Goal: Task Accomplishment & Management: Use online tool/utility

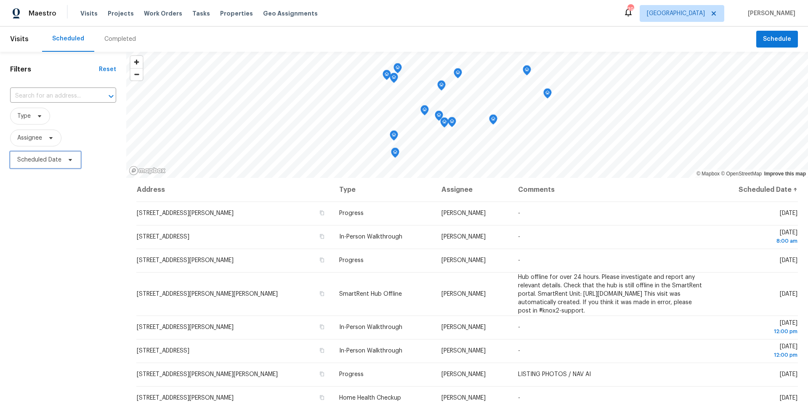
click at [59, 159] on span "Scheduled Date" at bounding box center [39, 160] width 44 height 8
click at [60, 196] on input "text" at bounding box center [56, 188] width 83 height 17
select select "9"
select select "2025"
select select "10"
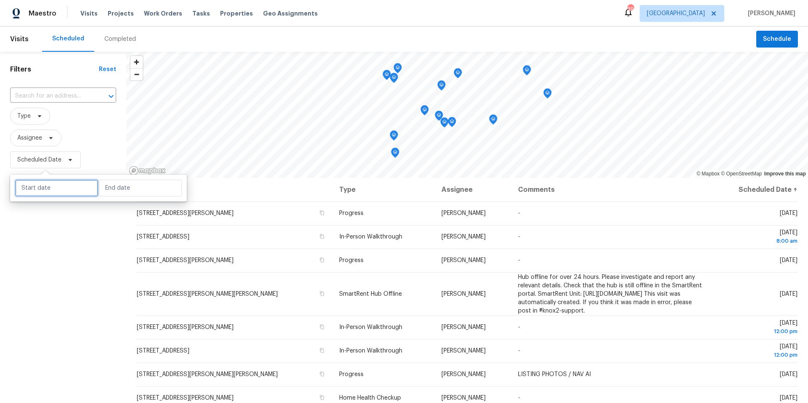
select select "2025"
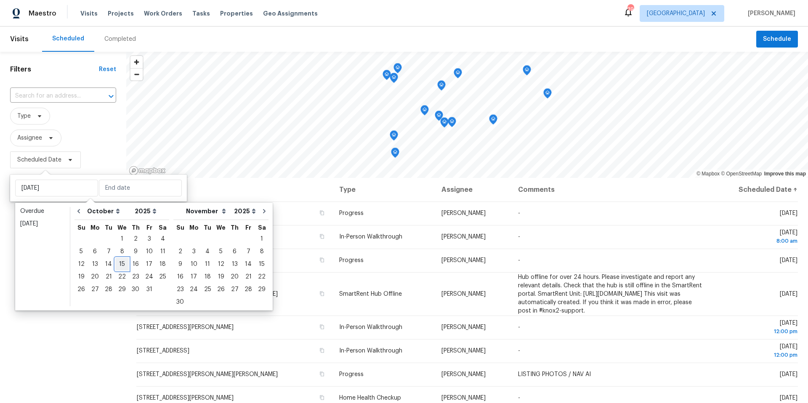
click at [123, 265] on div "15" at bounding box center [121, 265] width 13 height 12
type input "Wed, Oct 15"
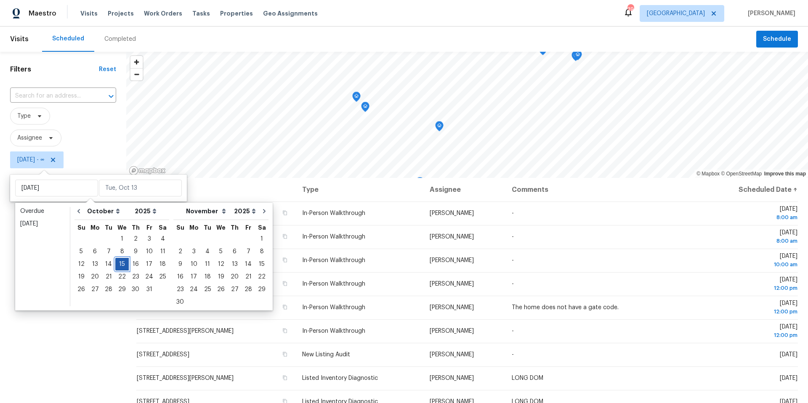
click at [123, 265] on div "15" at bounding box center [121, 265] width 13 height 12
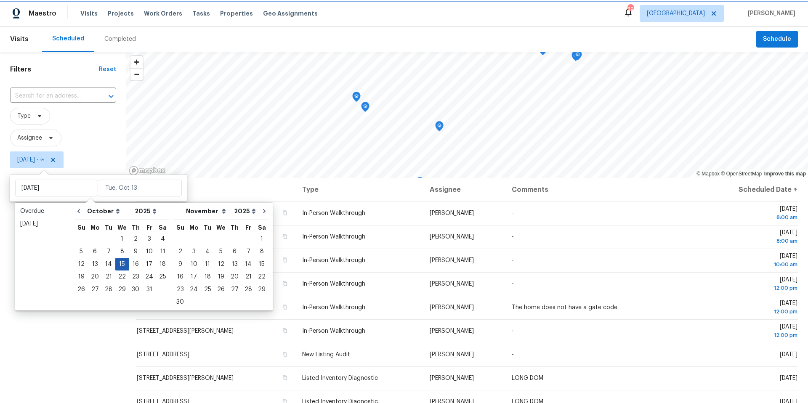
type input "Wed, Oct 15"
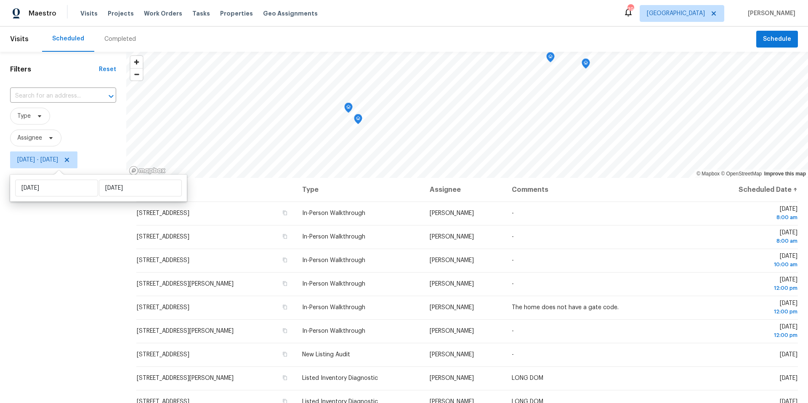
click at [56, 273] on div "Filters Reset ​ Type Assignee Wed, Oct 15 - Wed, Oct 15" at bounding box center [63, 276] width 126 height 449
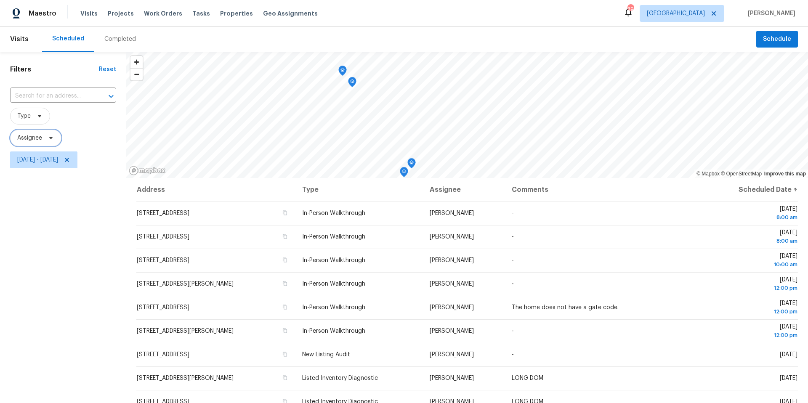
click at [35, 135] on span "Assignee" at bounding box center [29, 138] width 25 height 8
type input "paul springer"
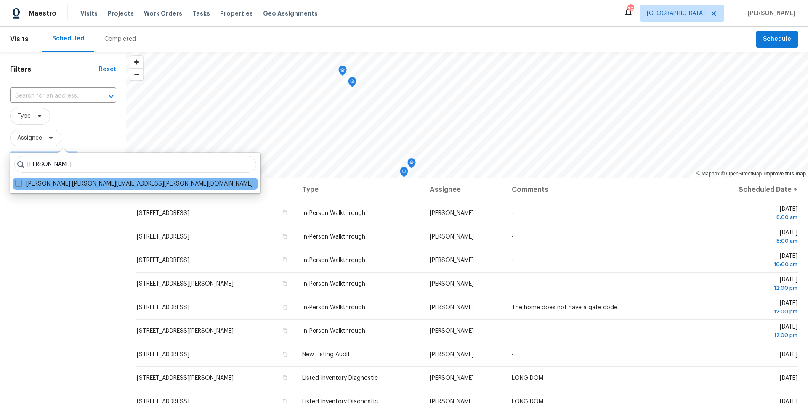
click at [21, 184] on span at bounding box center [18, 183] width 7 height 7
click at [21, 184] on input "Paul Springer paul.springer@opendoor.com" at bounding box center [17, 182] width 5 height 5
checkbox input "true"
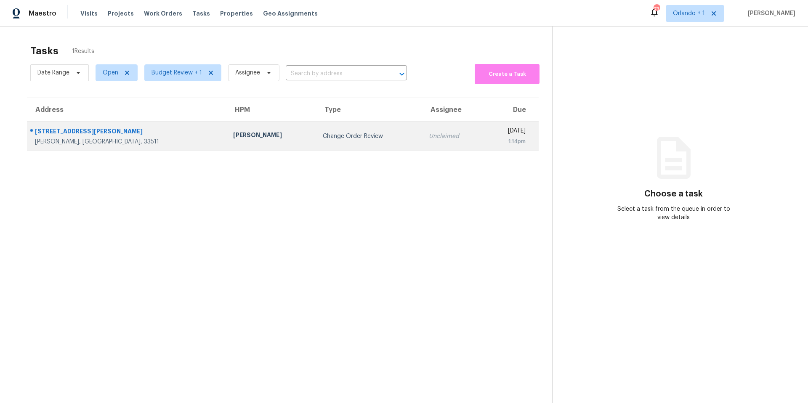
click at [323, 136] on div "Change Order Review" at bounding box center [369, 136] width 93 height 8
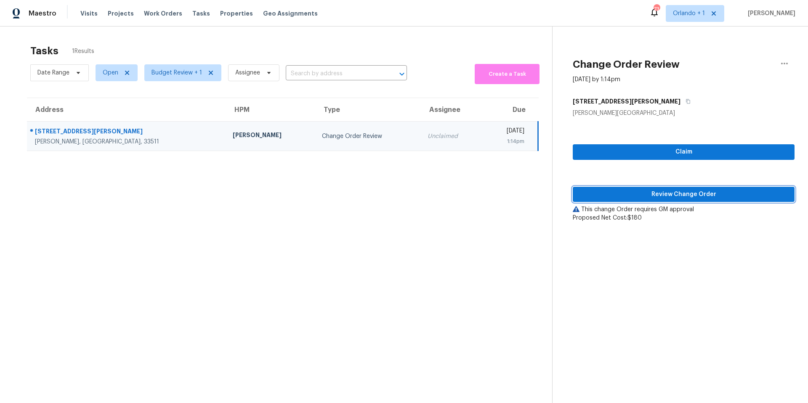
click at [679, 196] on span "Review Change Order" at bounding box center [684, 194] width 208 height 11
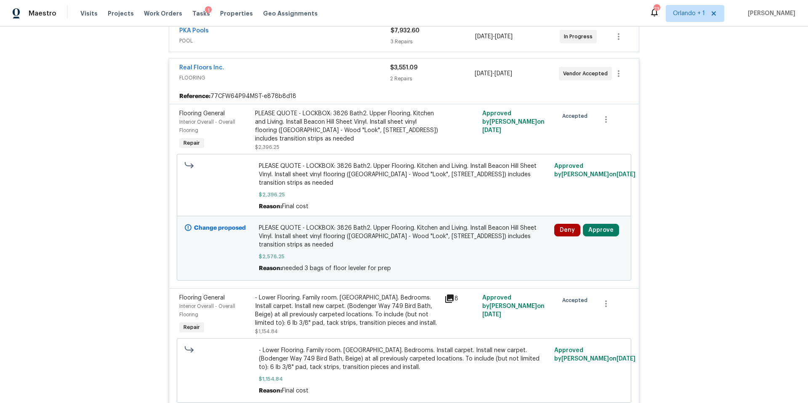
scroll to position [251, 0]
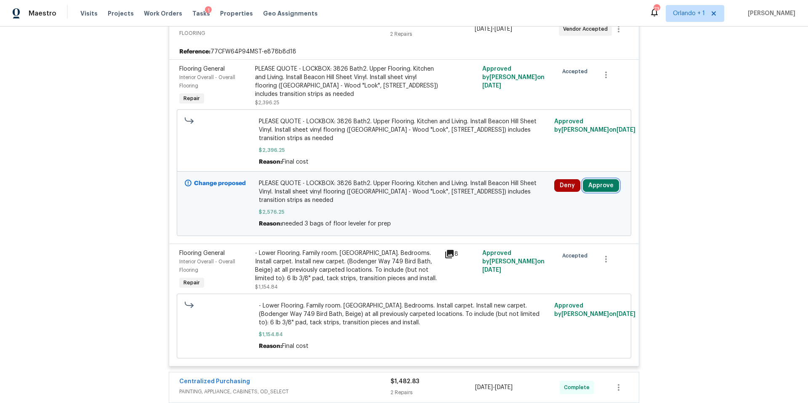
click at [600, 179] on button "Approve" at bounding box center [601, 185] width 36 height 13
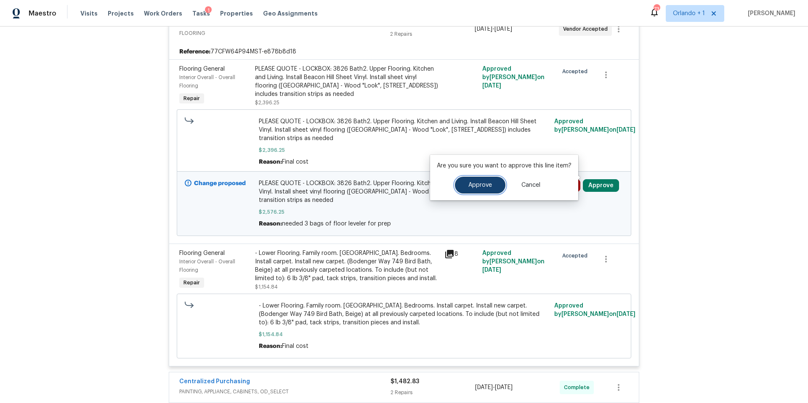
click at [475, 187] on span "Approve" at bounding box center [481, 185] width 24 height 6
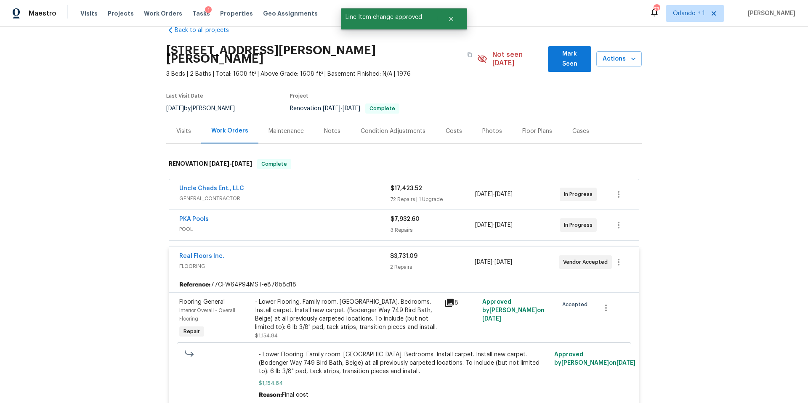
scroll to position [0, 0]
